Goal: Find specific page/section: Find specific page/section

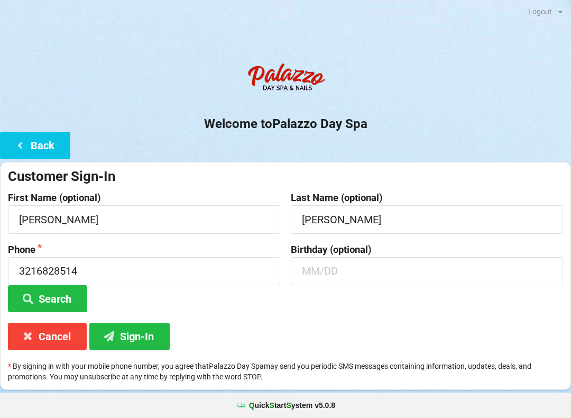
scroll to position [112, 0]
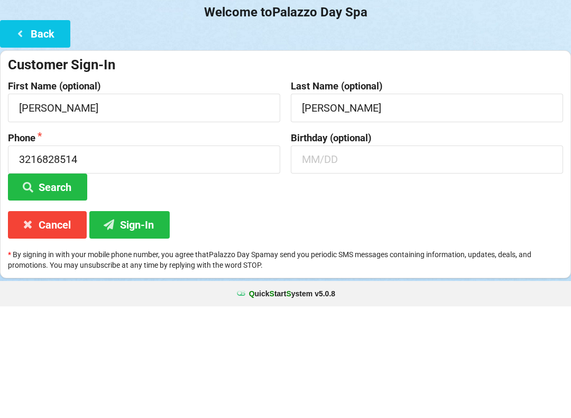
click at [49, 132] on button "Back" at bounding box center [35, 145] width 70 height 27
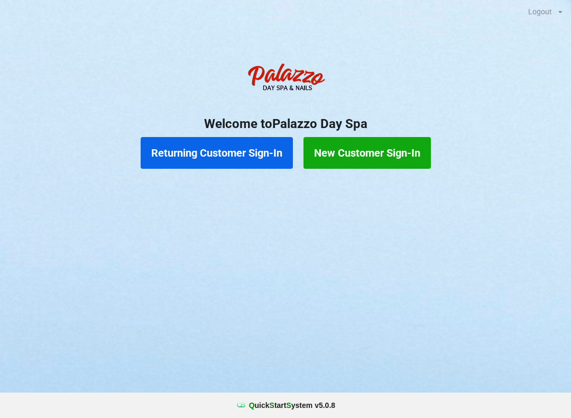
click at [240, 156] on button "Returning Customer Sign-In" at bounding box center [217, 153] width 152 height 32
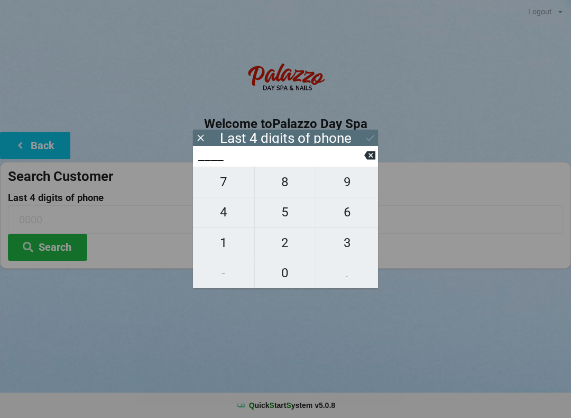
click at [289, 237] on span "2" at bounding box center [285, 243] width 61 height 22
type input "2___"
click at [288, 236] on span "2" at bounding box center [285, 243] width 61 height 22
type input "22__"
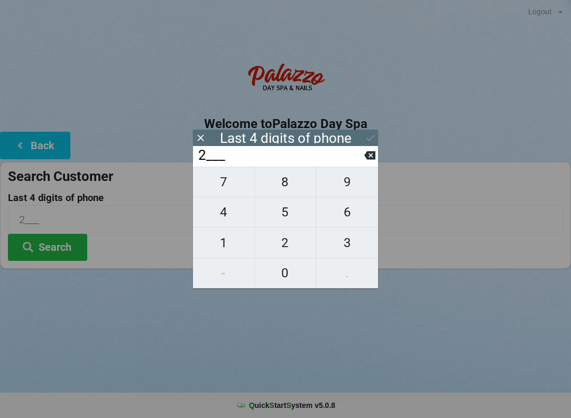
type input "22__"
click at [284, 210] on span "5" at bounding box center [285, 212] width 61 height 22
type input "225_"
click at [344, 178] on span "9" at bounding box center [347, 182] width 62 height 22
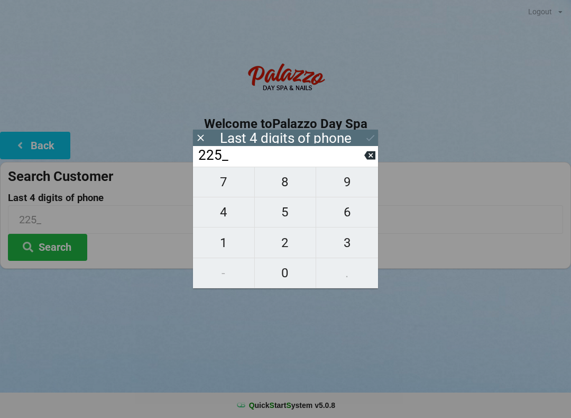
type input "2259"
click at [365, 138] on icon at bounding box center [370, 137] width 11 height 11
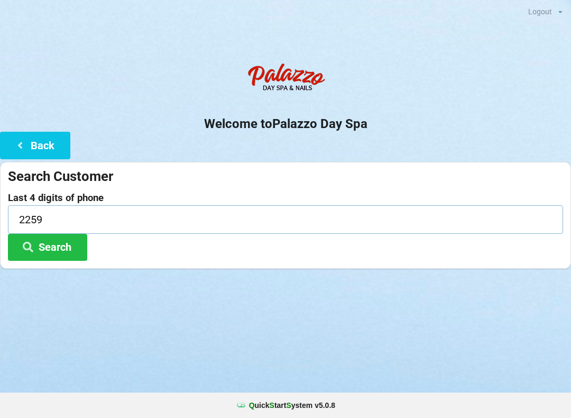
click at [71, 228] on input "2259" at bounding box center [285, 219] width 555 height 28
click at [63, 244] on button "Search" at bounding box center [47, 247] width 79 height 27
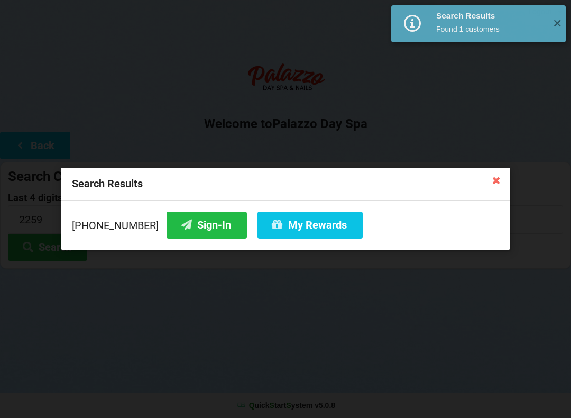
click at [204, 223] on button "Sign-In" at bounding box center [207, 224] width 80 height 27
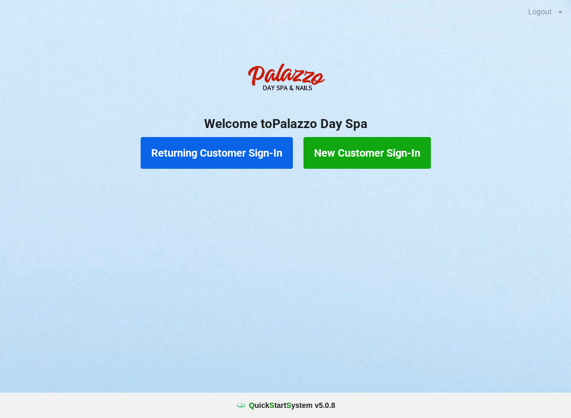
click at [226, 144] on button "Returning Customer Sign-In" at bounding box center [217, 153] width 152 height 32
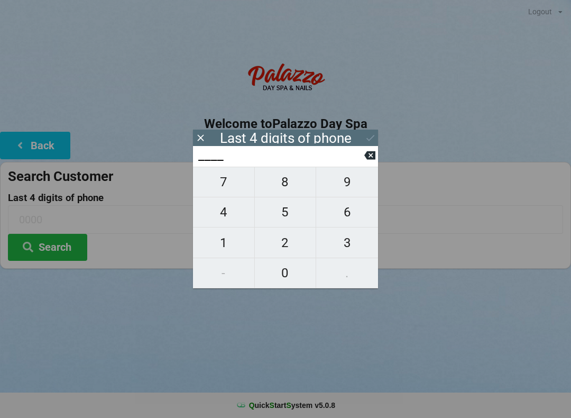
click at [229, 241] on span "1" at bounding box center [223, 243] width 61 height 22
type input "1___"
click at [284, 214] on span "5" at bounding box center [285, 212] width 61 height 22
type input "15__"
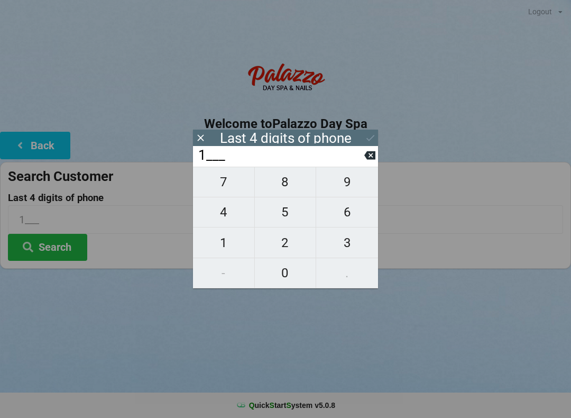
type input "15__"
click at [283, 183] on span "8" at bounding box center [285, 182] width 61 height 22
type input "158_"
click at [287, 213] on span "5" at bounding box center [285, 212] width 61 height 22
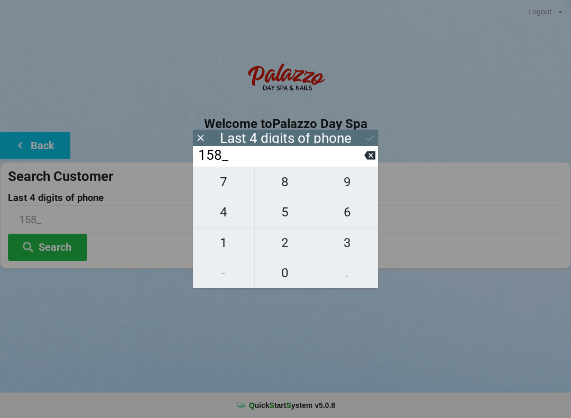
type input "1585"
click at [367, 135] on icon at bounding box center [370, 137] width 11 height 11
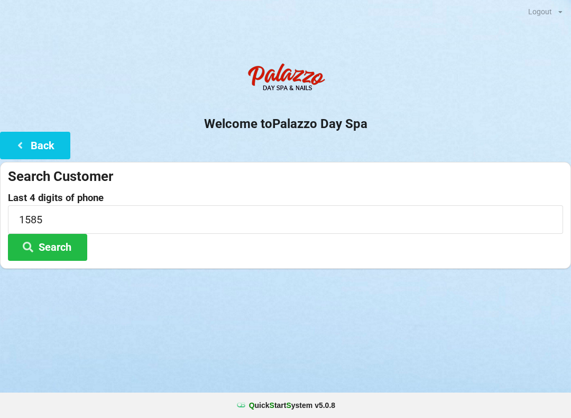
click at [59, 241] on button "Search" at bounding box center [47, 247] width 79 height 27
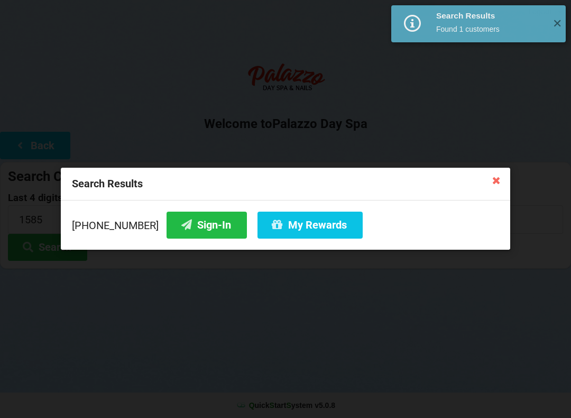
click at [195, 223] on button "Sign-In" at bounding box center [207, 224] width 80 height 27
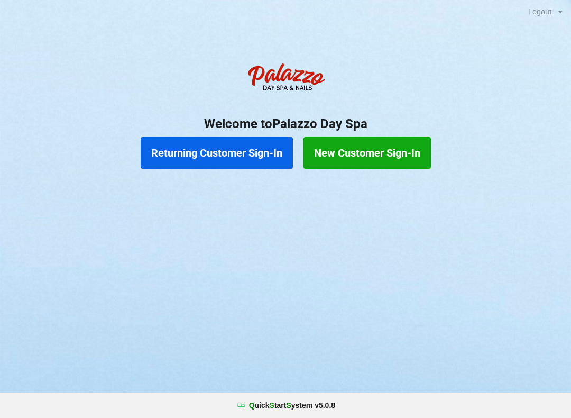
click at [224, 150] on button "Returning Customer Sign-In" at bounding box center [217, 153] width 152 height 32
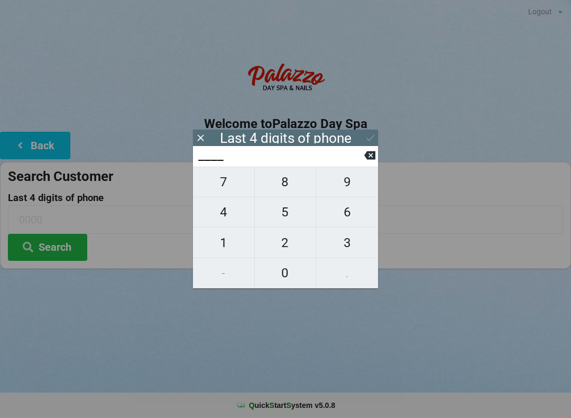
click at [345, 217] on span "6" at bounding box center [347, 212] width 62 height 22
type input "6___"
click at [225, 239] on span "1" at bounding box center [223, 243] width 61 height 22
type input "61__"
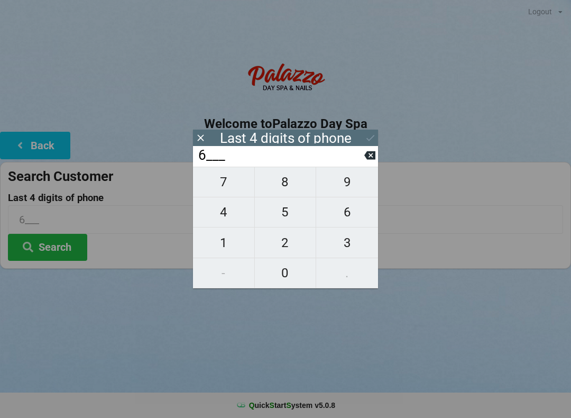
type input "61__"
click at [285, 246] on span "2" at bounding box center [285, 243] width 61 height 22
type input "612_"
click at [341, 191] on span "9" at bounding box center [347, 182] width 62 height 22
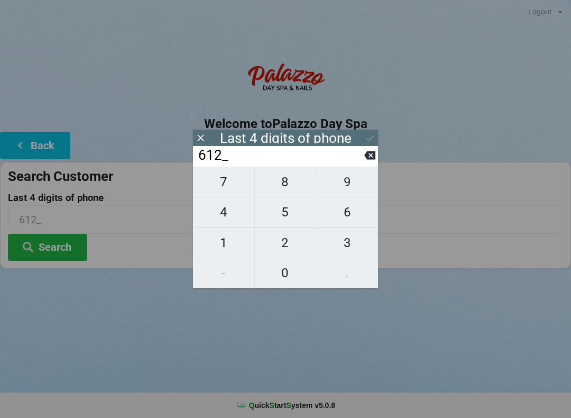
type input "6129"
click at [375, 136] on icon at bounding box center [370, 137] width 11 height 11
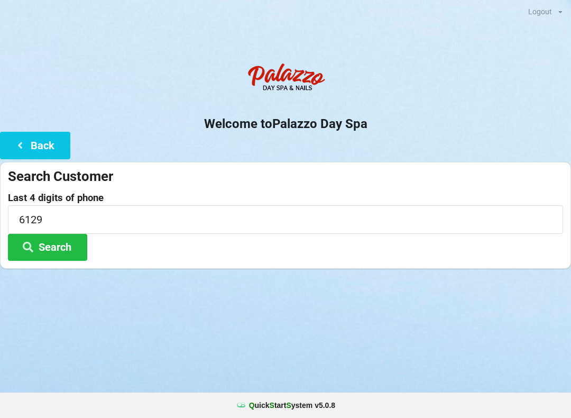
click at [63, 246] on button "Search" at bounding box center [47, 247] width 79 height 27
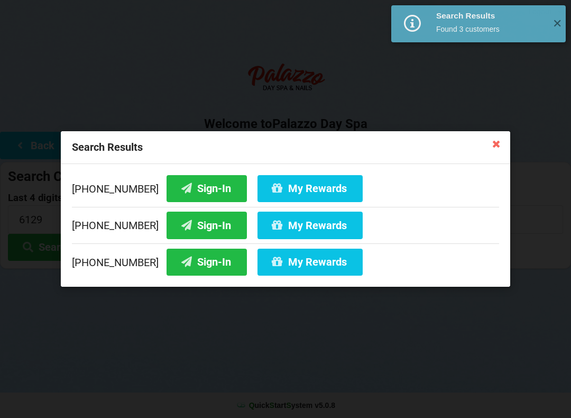
click at [200, 190] on button "Sign-In" at bounding box center [207, 188] width 80 height 27
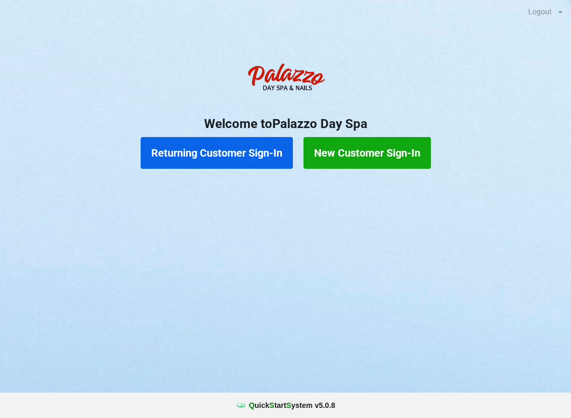
click at [225, 167] on button "Returning Customer Sign-In" at bounding box center [217, 153] width 152 height 32
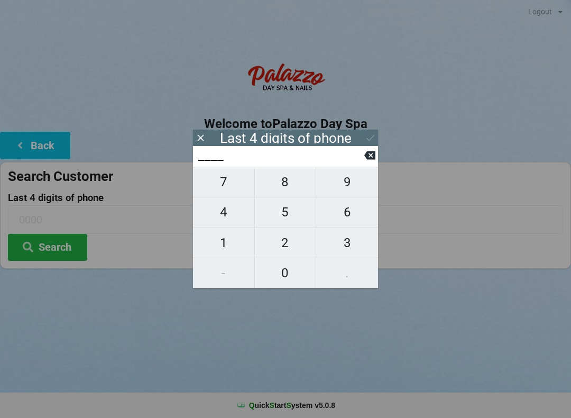
click at [345, 253] on span "3" at bounding box center [347, 243] width 62 height 22
type input "3___"
click at [234, 221] on span "4" at bounding box center [223, 212] width 61 height 22
type input "34__"
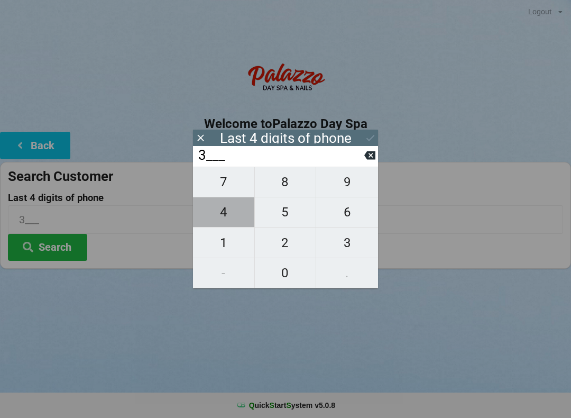
type input "34__"
click at [223, 193] on span "7" at bounding box center [223, 182] width 61 height 22
type input "347_"
click at [343, 249] on span "3" at bounding box center [347, 243] width 62 height 22
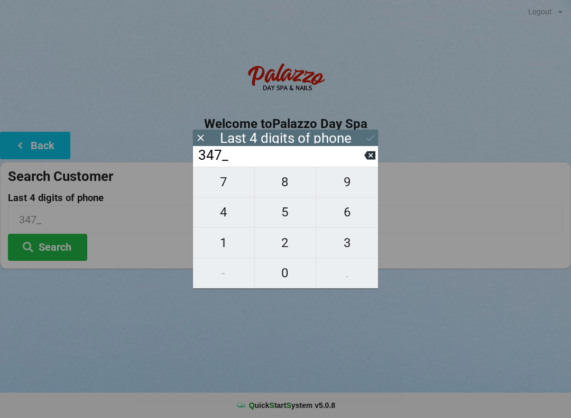
type input "3473"
click at [362, 164] on input "3473" at bounding box center [280, 155] width 167 height 17
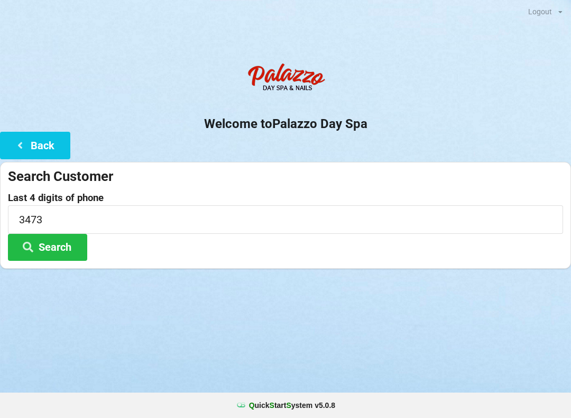
click at [523, 308] on div "Logout Logout Sign-In Welcome to Palazzo Day Spa Back Search Customer Last 4 di…" at bounding box center [285, 209] width 571 height 418
click at [64, 221] on input "3473" at bounding box center [285, 219] width 555 height 28
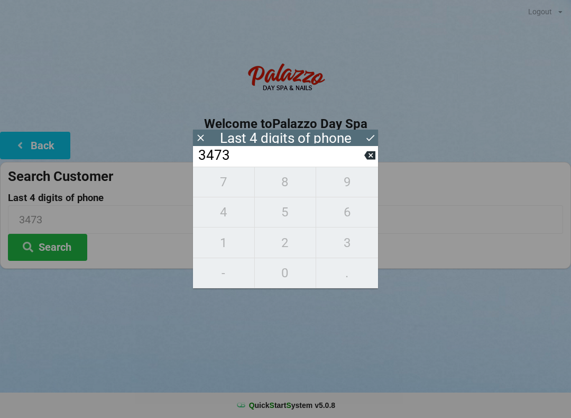
click at [374, 155] on icon at bounding box center [369, 155] width 11 height 8
click at [371, 159] on icon at bounding box center [369, 155] width 11 height 11
click at [367, 161] on icon at bounding box center [369, 155] width 11 height 11
click at [367, 162] on button at bounding box center [369, 155] width 11 height 14
type input "____"
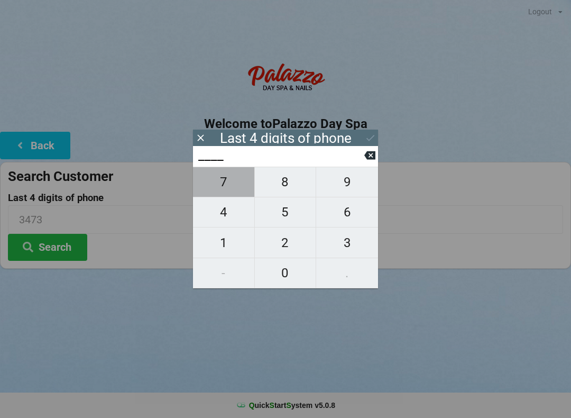
click at [232, 181] on span "7" at bounding box center [223, 182] width 61 height 22
type input "7___"
click at [288, 244] on span "2" at bounding box center [285, 243] width 61 height 22
type input "72__"
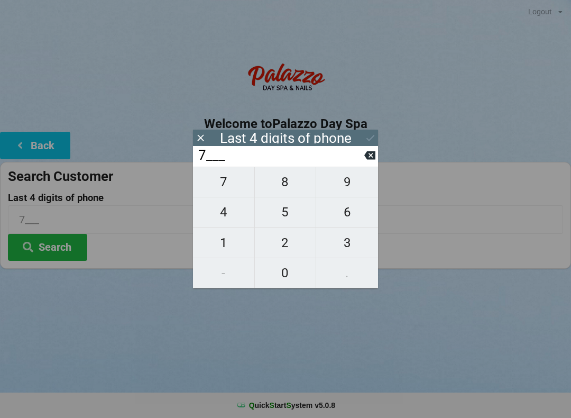
type input "72__"
click at [288, 215] on span "5" at bounding box center [285, 212] width 61 height 22
type input "725_"
click at [291, 187] on span "8" at bounding box center [285, 182] width 61 height 22
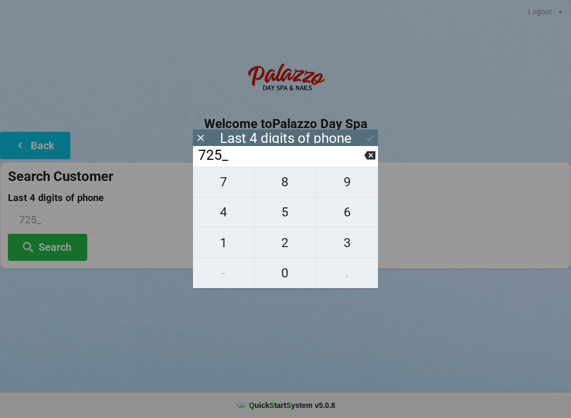
type input "7258"
click at [288, 161] on input "7258" at bounding box center [280, 155] width 167 height 17
click at [321, 131] on div "Last 4 digits of phone" at bounding box center [285, 138] width 185 height 16
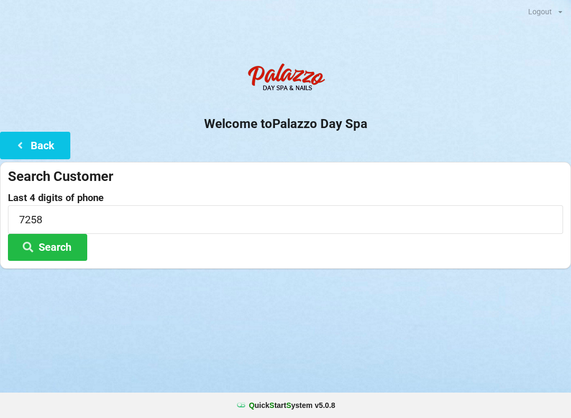
click at [372, 369] on div "Logout Logout Sign-In Welcome to Palazzo Day Spa Back Search Customer Last 4 di…" at bounding box center [285, 209] width 571 height 418
click at [64, 236] on button "Search" at bounding box center [47, 247] width 79 height 27
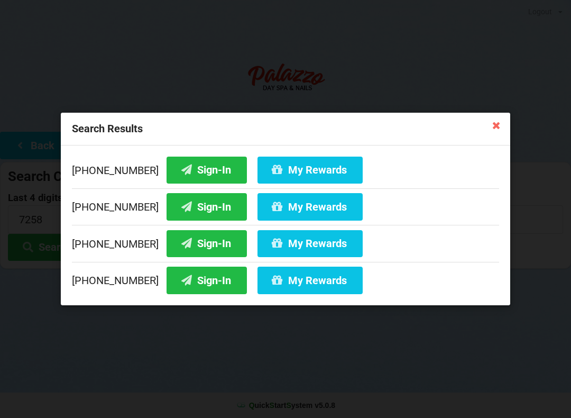
click at [205, 171] on button "Sign-In" at bounding box center [207, 169] width 80 height 27
